Goal: Find specific page/section: Find specific page/section

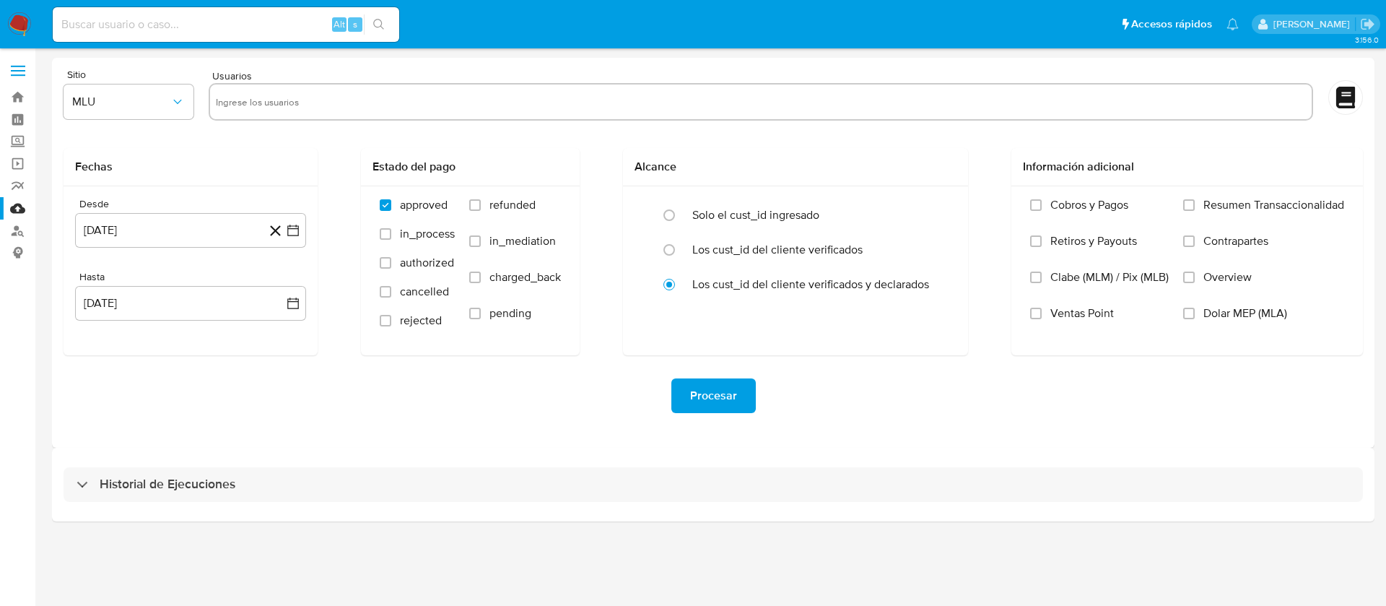
click at [23, 31] on img at bounding box center [19, 24] width 25 height 25
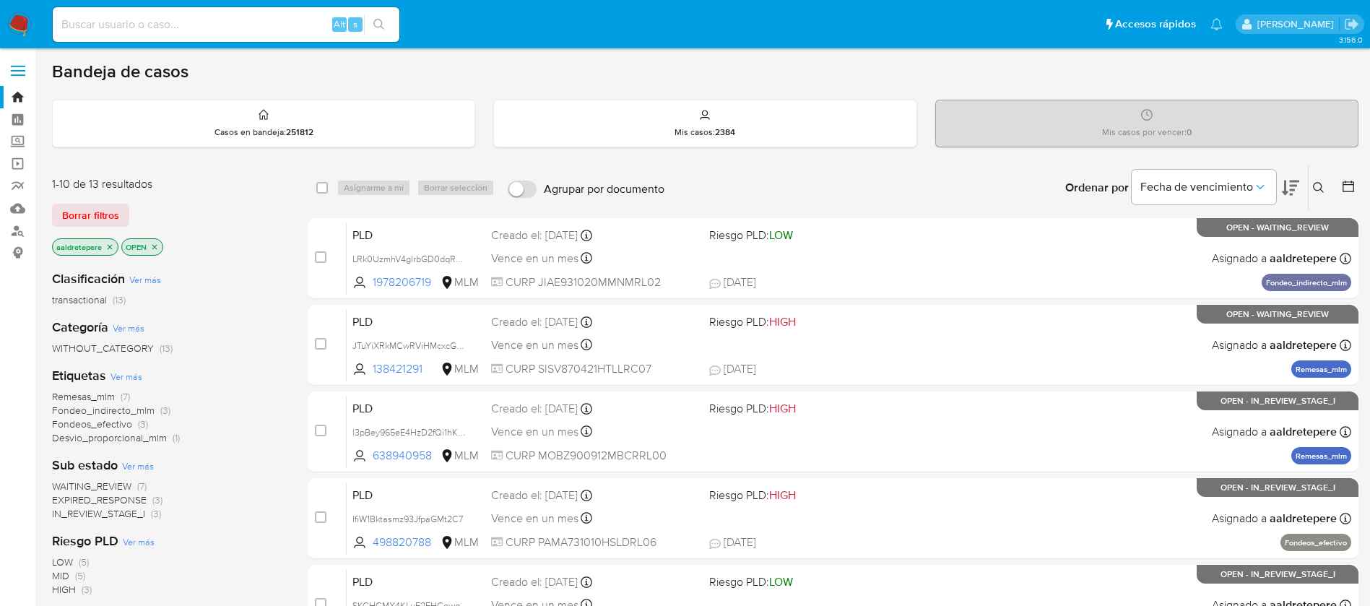
click at [124, 25] on input at bounding box center [226, 24] width 347 height 19
paste input "537866035"
type input "537866035"
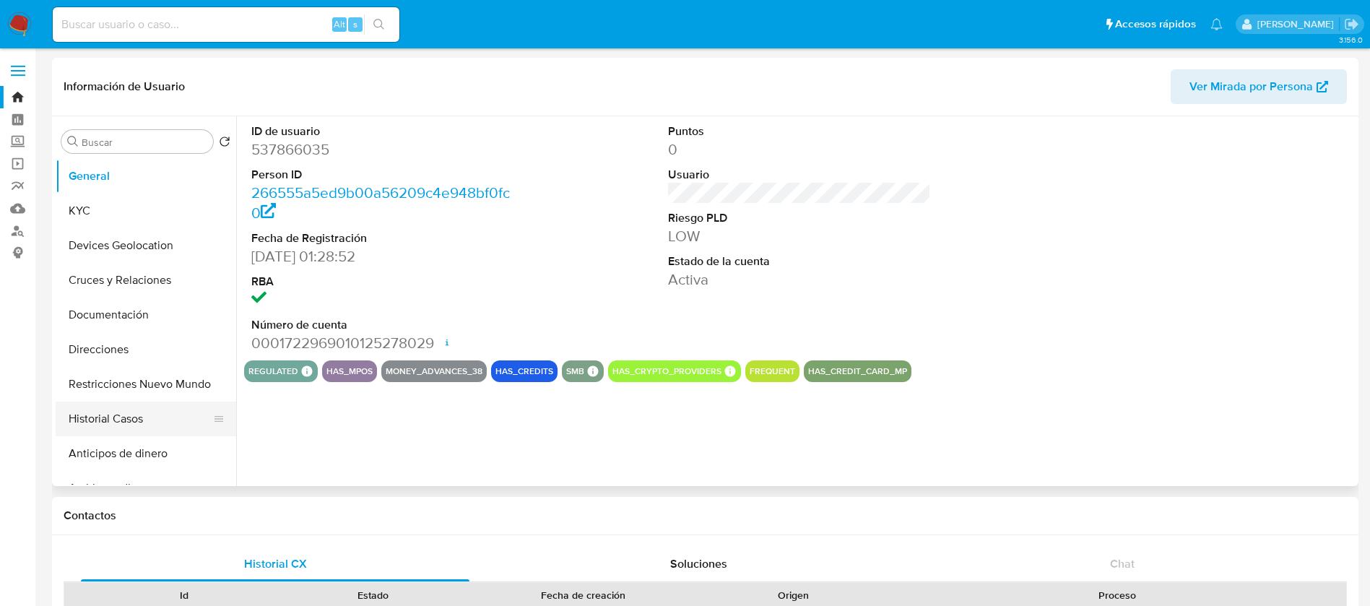
click at [170, 424] on button "Historial Casos" at bounding box center [140, 418] width 169 height 35
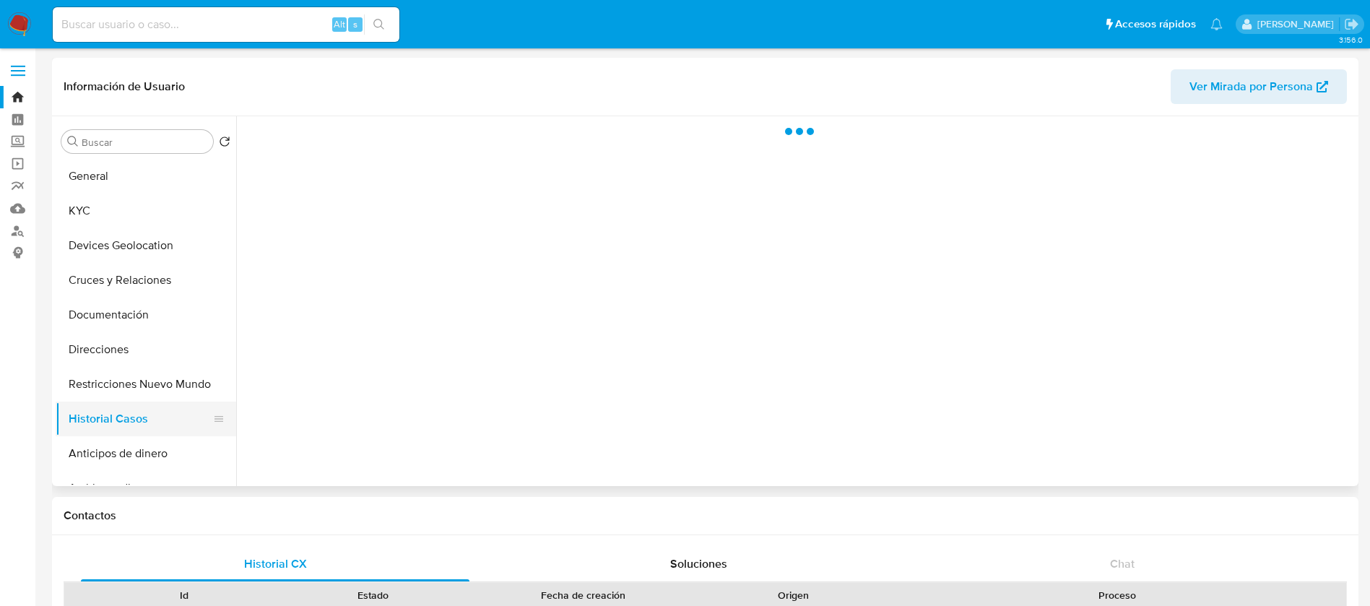
select select "10"
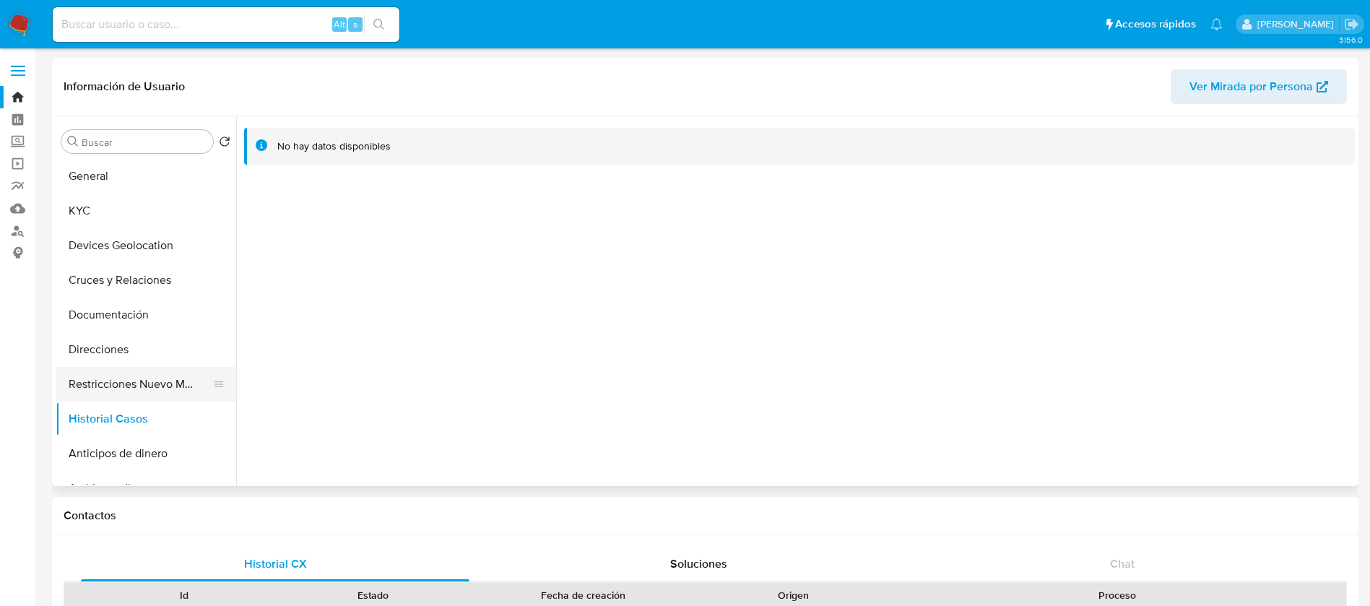
click at [157, 384] on button "Restricciones Nuevo Mundo" at bounding box center [140, 384] width 169 height 35
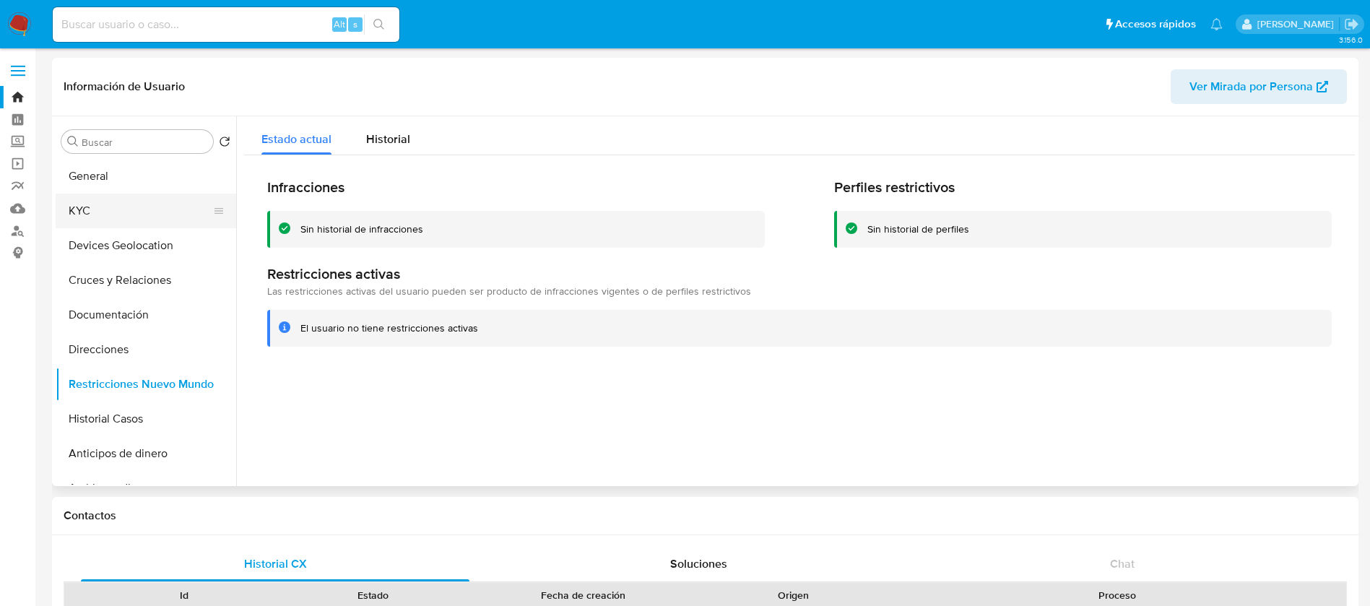
click at [156, 216] on button "KYC" at bounding box center [140, 210] width 169 height 35
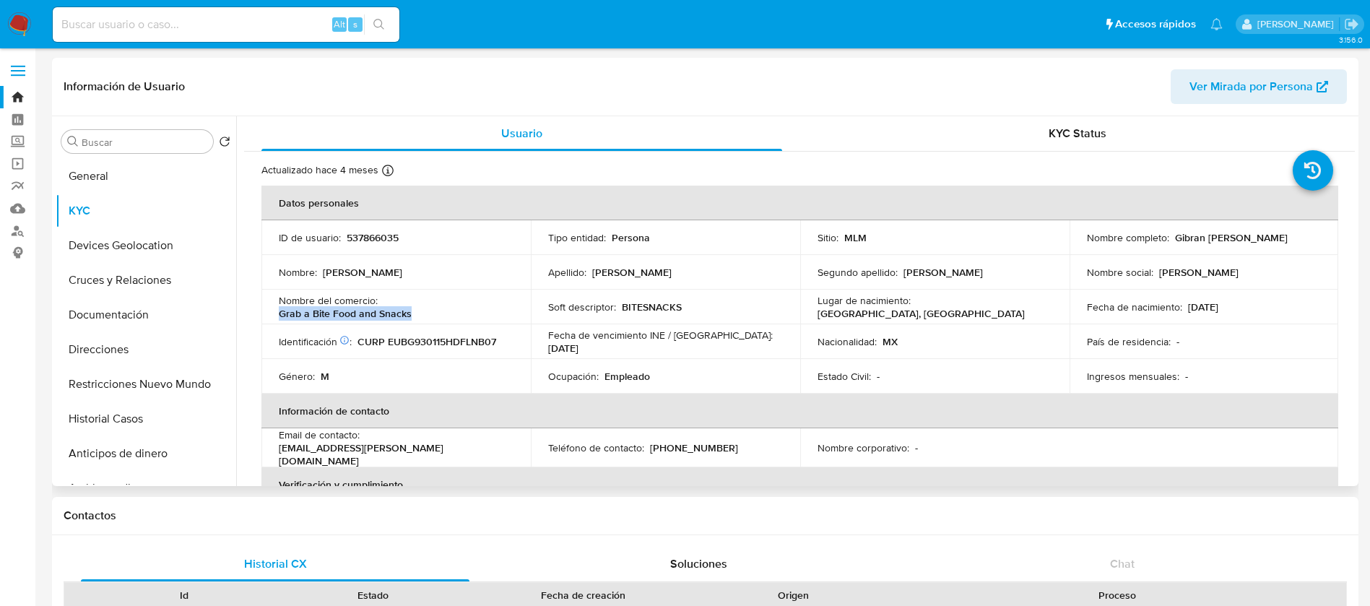
drag, startPoint x: 419, startPoint y: 320, endPoint x: 270, endPoint y: 316, distance: 148.8
click at [270, 316] on td "Nombre del comercio : Grab a Bite Food and Snacks" at bounding box center [395, 306] width 269 height 35
copy p "Grab a Bite Food and Snacks"
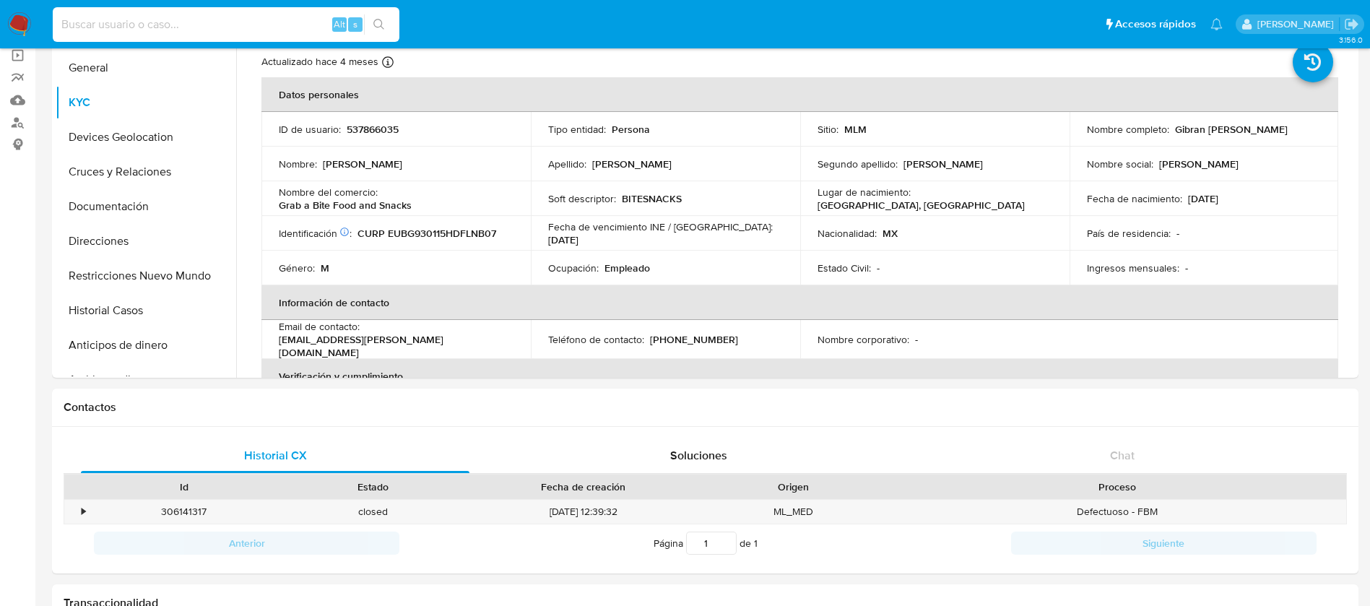
drag, startPoint x: 197, startPoint y: 19, endPoint x: 192, endPoint y: 28, distance: 10.7
click at [196, 19] on input at bounding box center [226, 24] width 347 height 19
paste input "520418399"
type input "520418399"
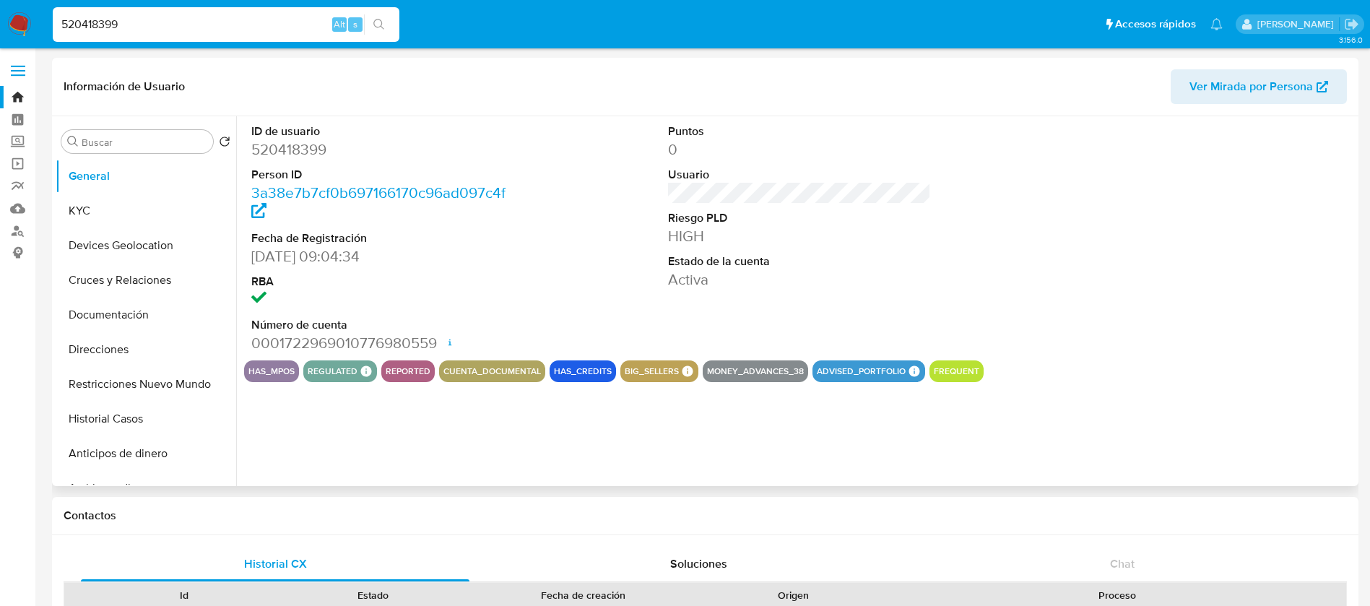
select select "10"
drag, startPoint x: 435, startPoint y: 343, endPoint x: 281, endPoint y: 341, distance: 153.8
click at [285, 345] on dd "0001722969010776980559 Fecha de apertura [DATE] 19:44 Estado ACTIVE" at bounding box center [383, 343] width 264 height 20
drag, startPoint x: 284, startPoint y: 341, endPoint x: 435, endPoint y: 345, distance: 150.9
click at [435, 345] on dd "0001722969010776980559 Fecha de apertura [DATE] 19:44 Estado ACTIVE" at bounding box center [383, 343] width 264 height 20
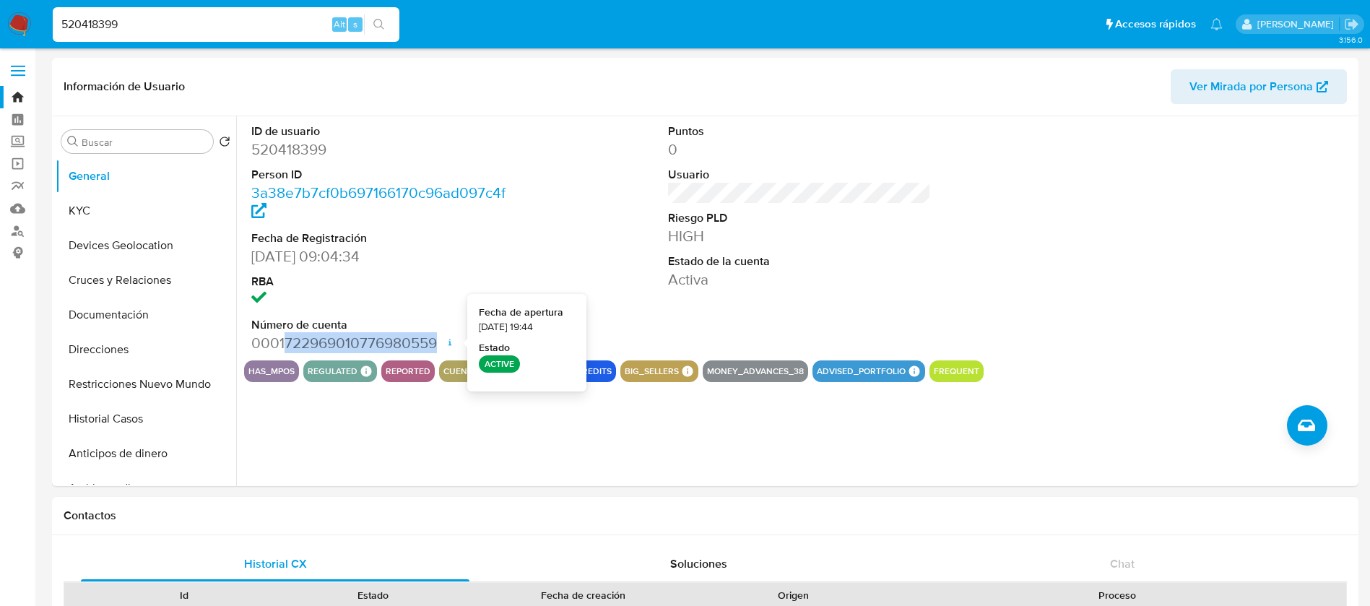
copy dd "722969010776980559"
